Goal: Transaction & Acquisition: Purchase product/service

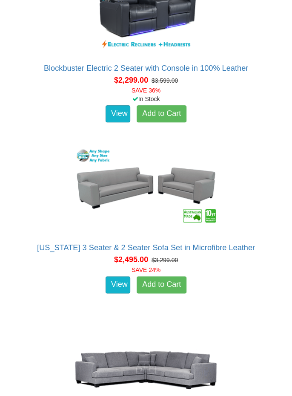
scroll to position [4244, 0]
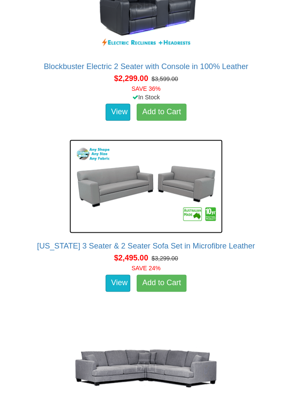
click at [125, 182] on img at bounding box center [145, 186] width 153 height 94
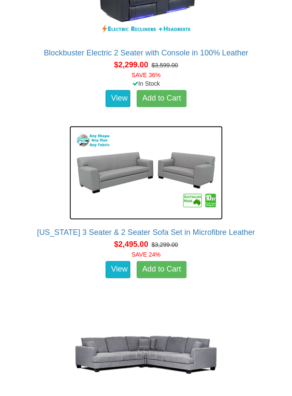
scroll to position [4285, 0]
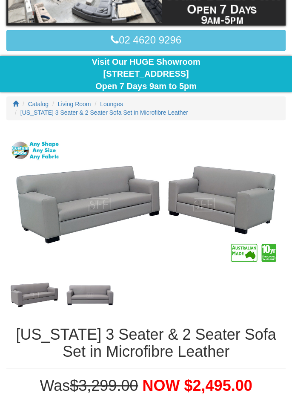
scroll to position [203, 0]
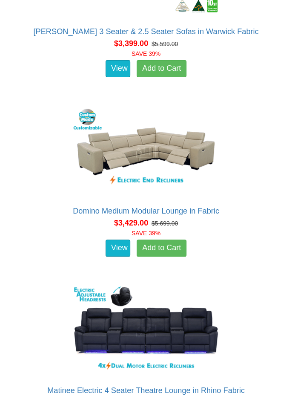
scroll to position [11287, 0]
